Goal: Find specific page/section

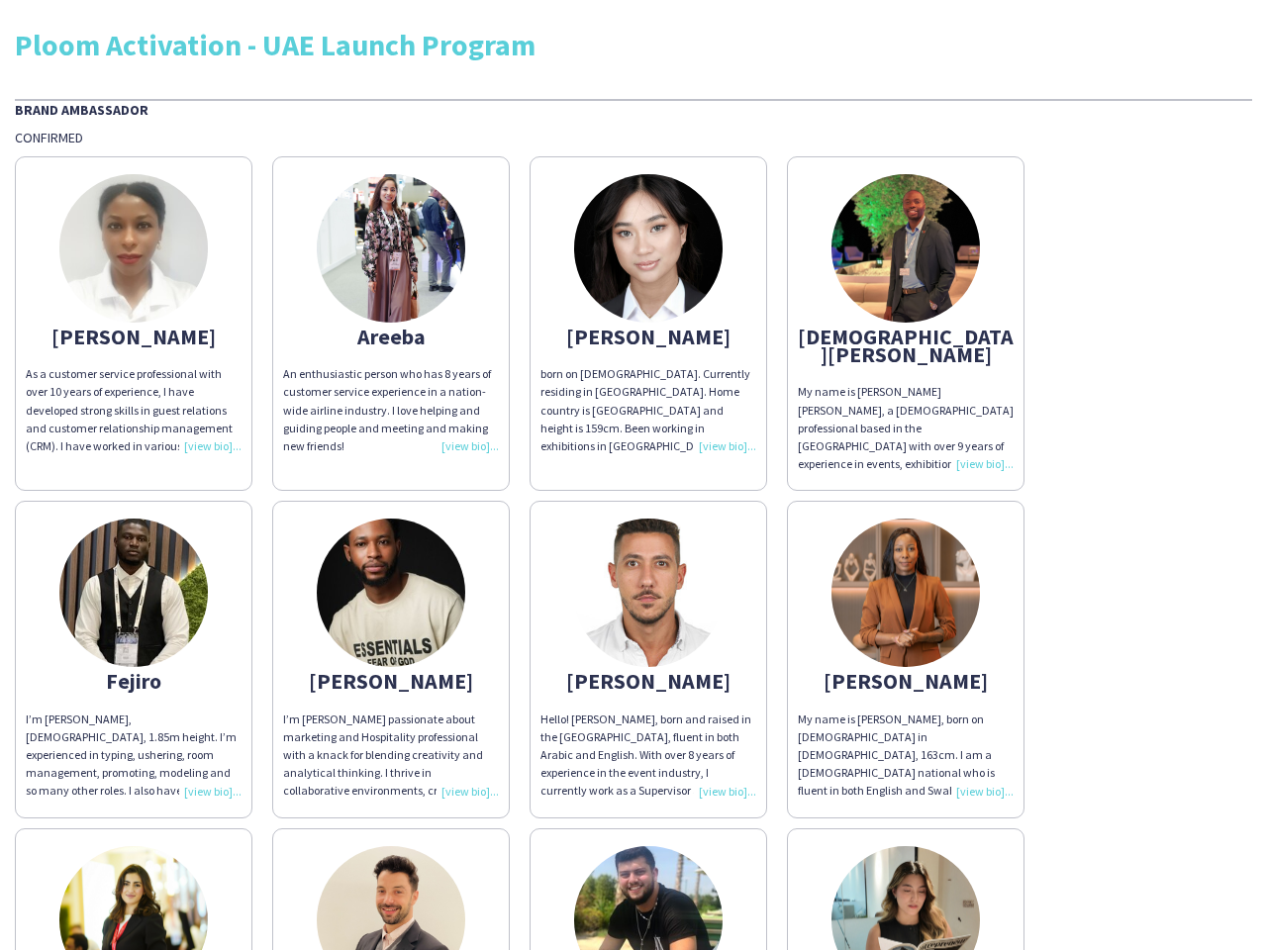
click at [134, 315] on img at bounding box center [133, 248] width 148 height 148
click at [391, 315] on img at bounding box center [391, 248] width 148 height 148
click at [648, 315] on img at bounding box center [648, 248] width 148 height 148
click at [906, 315] on img at bounding box center [906, 248] width 148 height 148
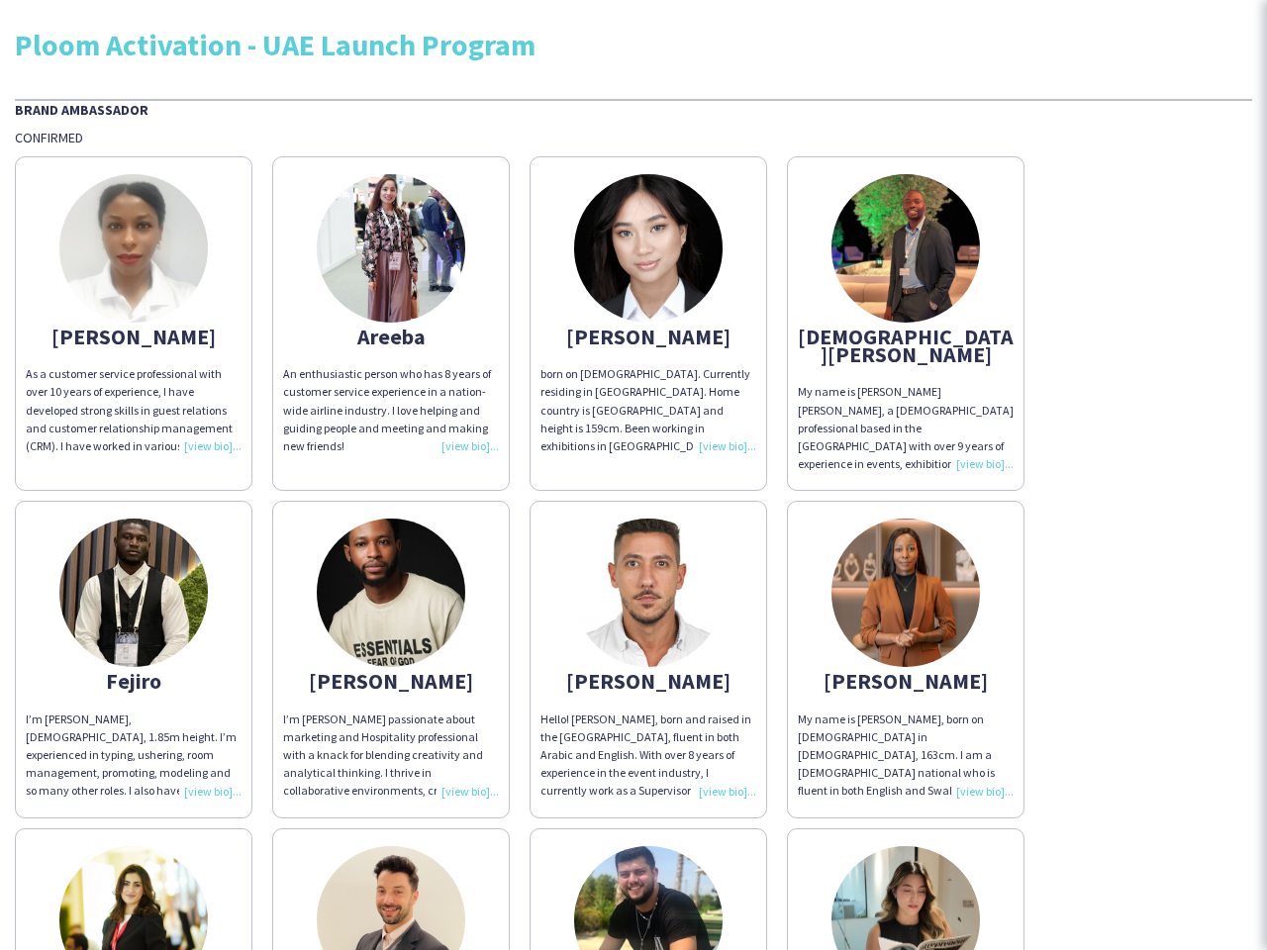
click at [134, 641] on img at bounding box center [133, 593] width 148 height 148
click at [391, 641] on img at bounding box center [391, 593] width 148 height 148
click at [648, 641] on img at bounding box center [648, 593] width 148 height 148
click at [906, 641] on img at bounding box center [906, 593] width 148 height 148
click at [134, 880] on img at bounding box center [133, 920] width 148 height 148
